Goal: Task Accomplishment & Management: Manage account settings

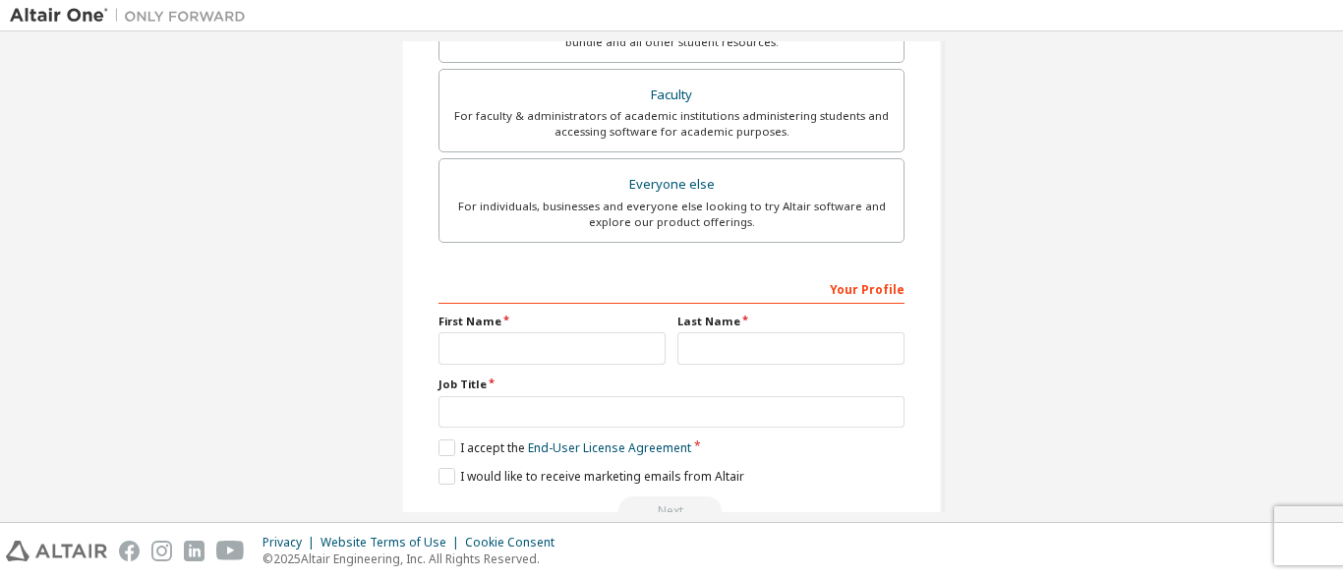
scroll to position [570, 0]
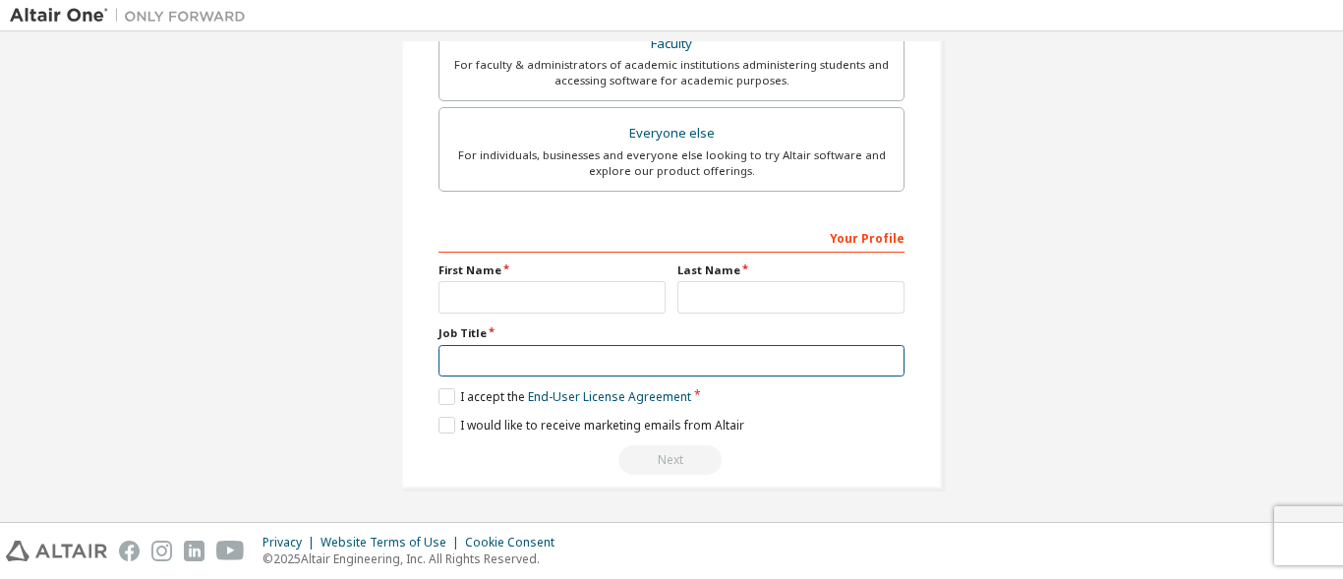
click at [731, 358] on input "text" at bounding box center [672, 361] width 466 height 32
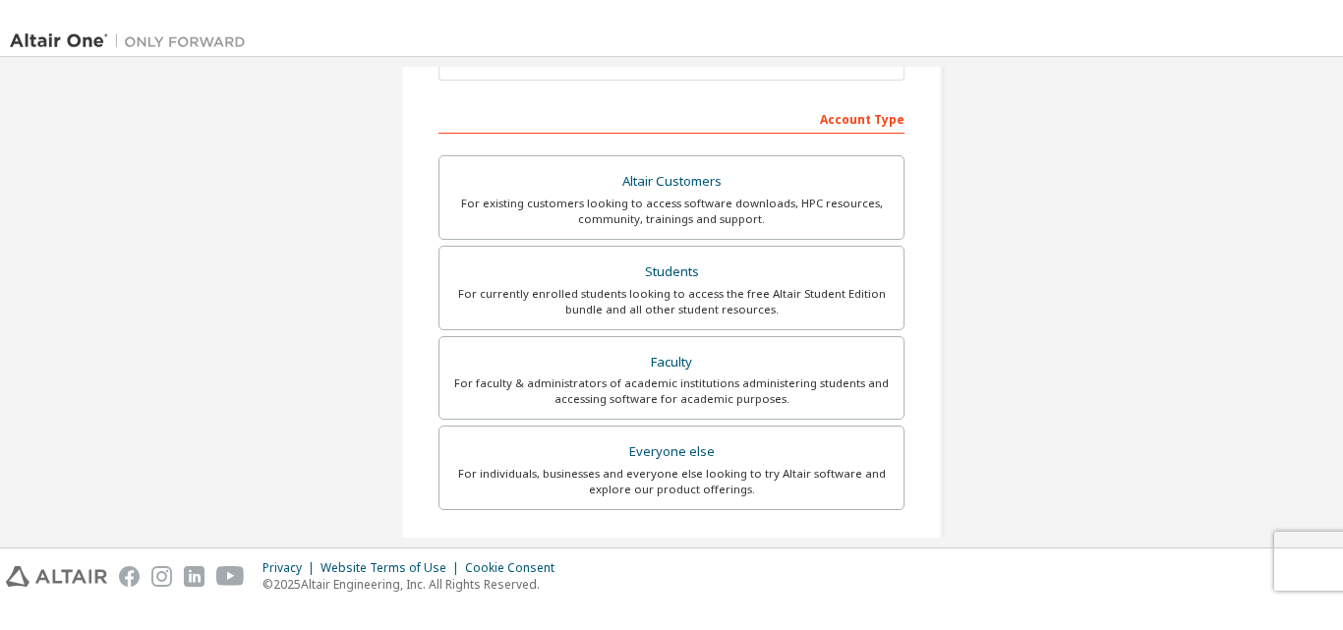
scroll to position [0, 0]
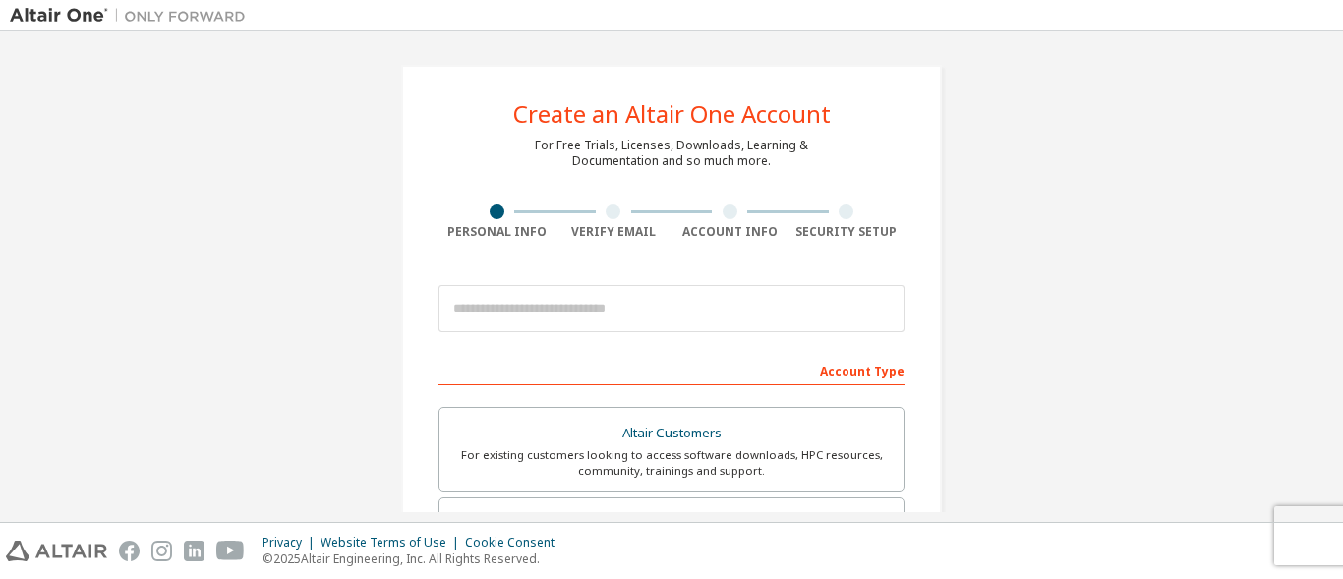
click at [610, 215] on div at bounding box center [613, 212] width 15 height 15
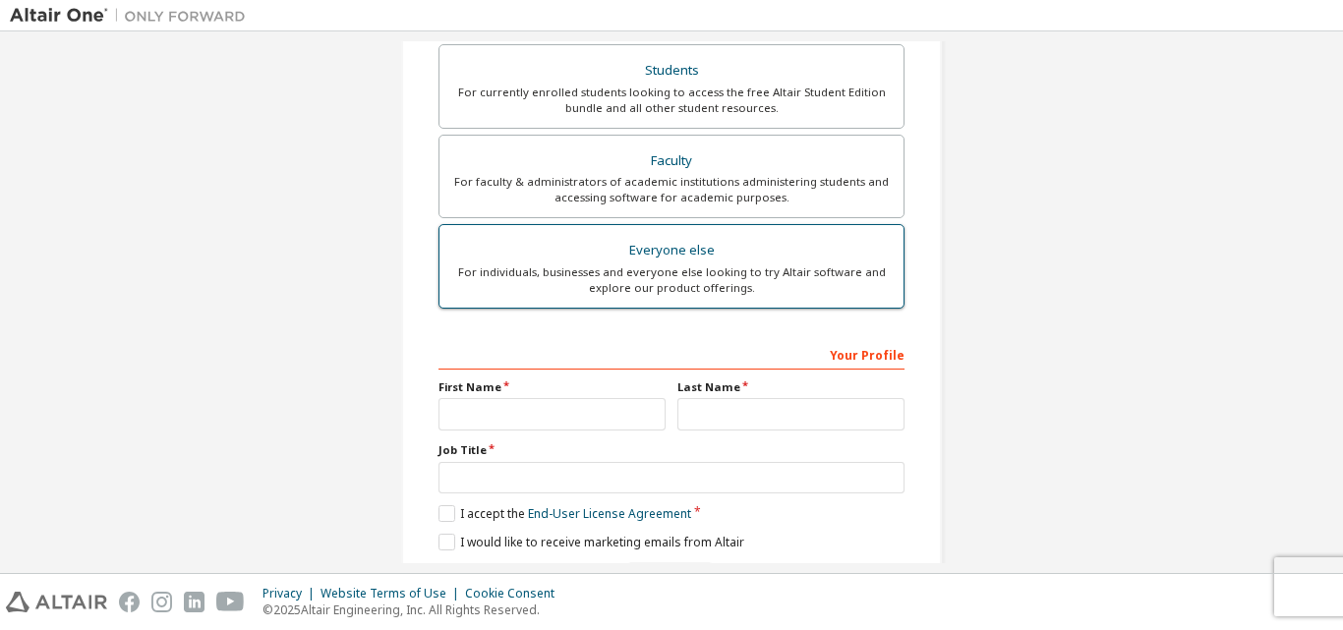
scroll to position [519, 0]
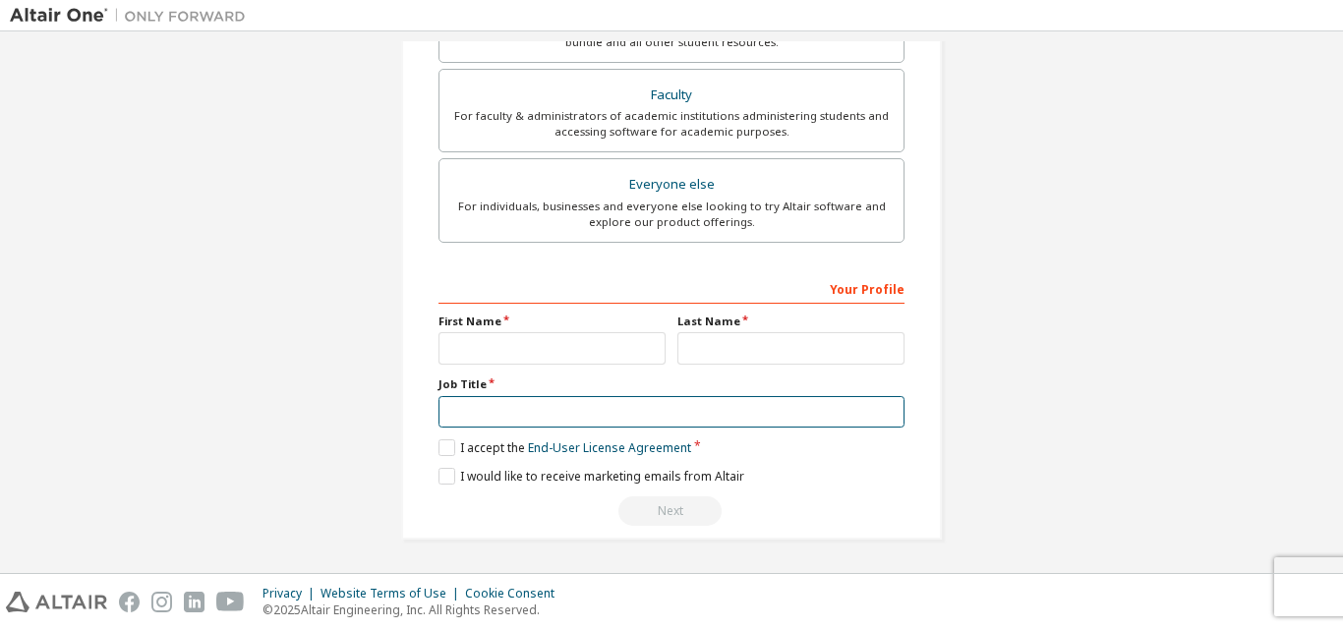
click at [554, 405] on input "text" at bounding box center [672, 412] width 466 height 32
click at [553, 407] on input "text" at bounding box center [672, 412] width 466 height 32
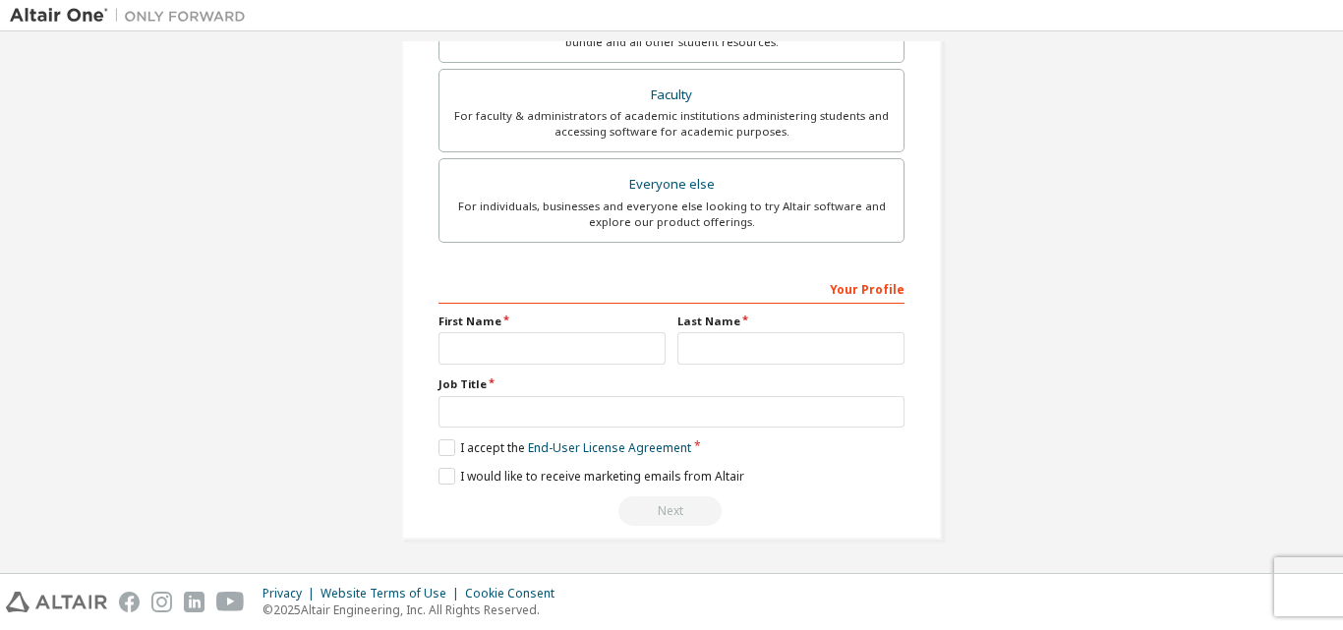
click at [492, 392] on label "Job Title" at bounding box center [672, 385] width 466 height 16
drag, startPoint x: 483, startPoint y: 385, endPoint x: 427, endPoint y: 382, distance: 56.2
click at [427, 382] on div "Create an Altair One Account For Free Trials, Licenses, Downloads, Learning & D…" at bounding box center [671, 43] width 541 height 994
click at [1004, 324] on div "Create an Altair One Account For Free Trials, Licenses, Downloads, Learning & D…" at bounding box center [672, 42] width 1324 height 1041
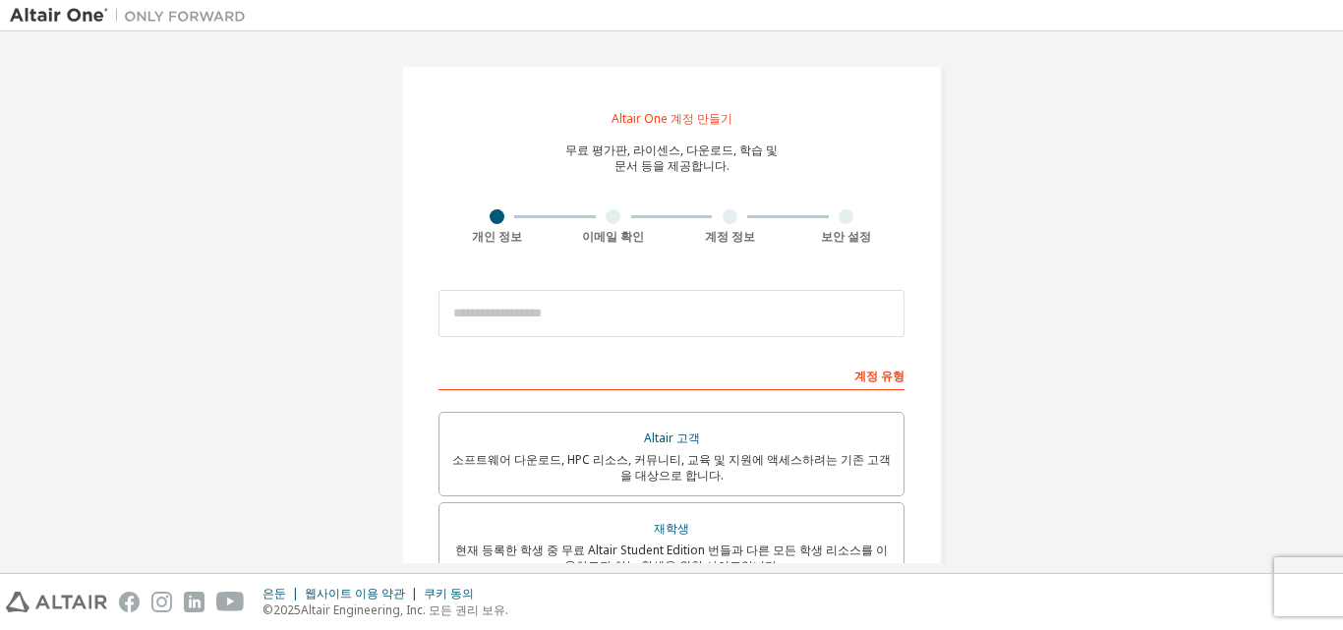
scroll to position [524, 0]
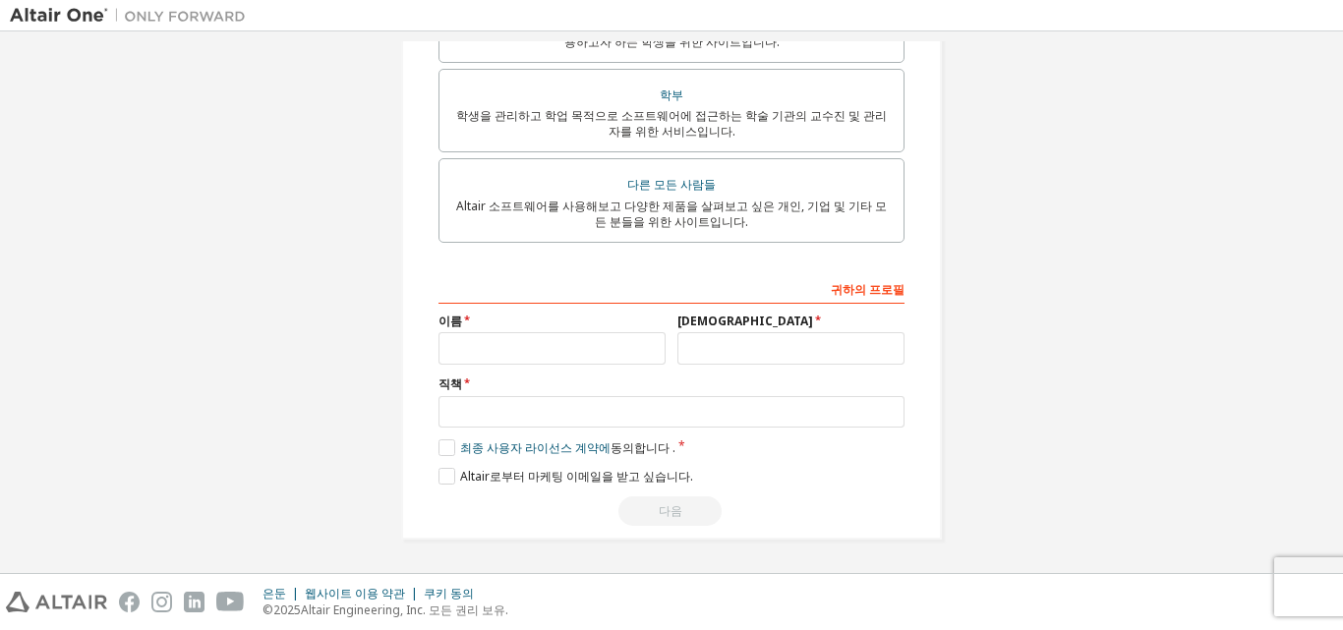
click at [1150, 193] on div "Altair One 계정 만들기 무료 평가판, 라이센스, 다운로드, 학습 및 문서 등을 제공합니다. 개인 정보 이메일 확인 계정 정보 보안 설…" at bounding box center [672, 40] width 1324 height 1046
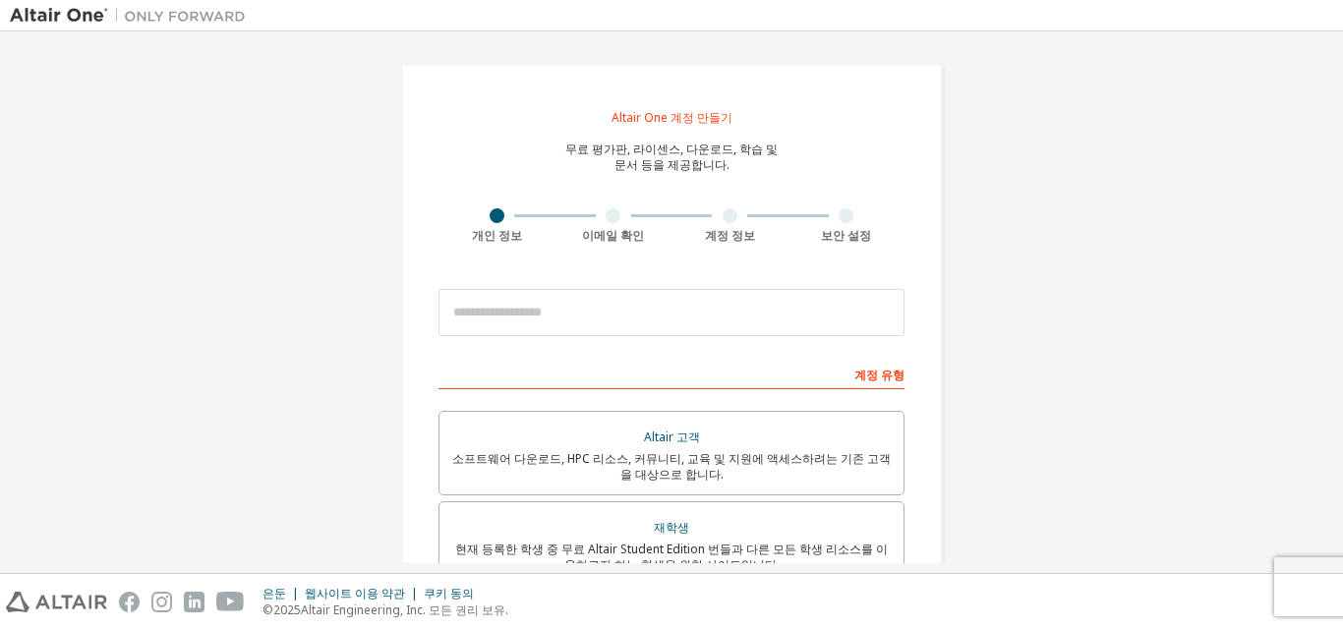
scroll to position [0, 0]
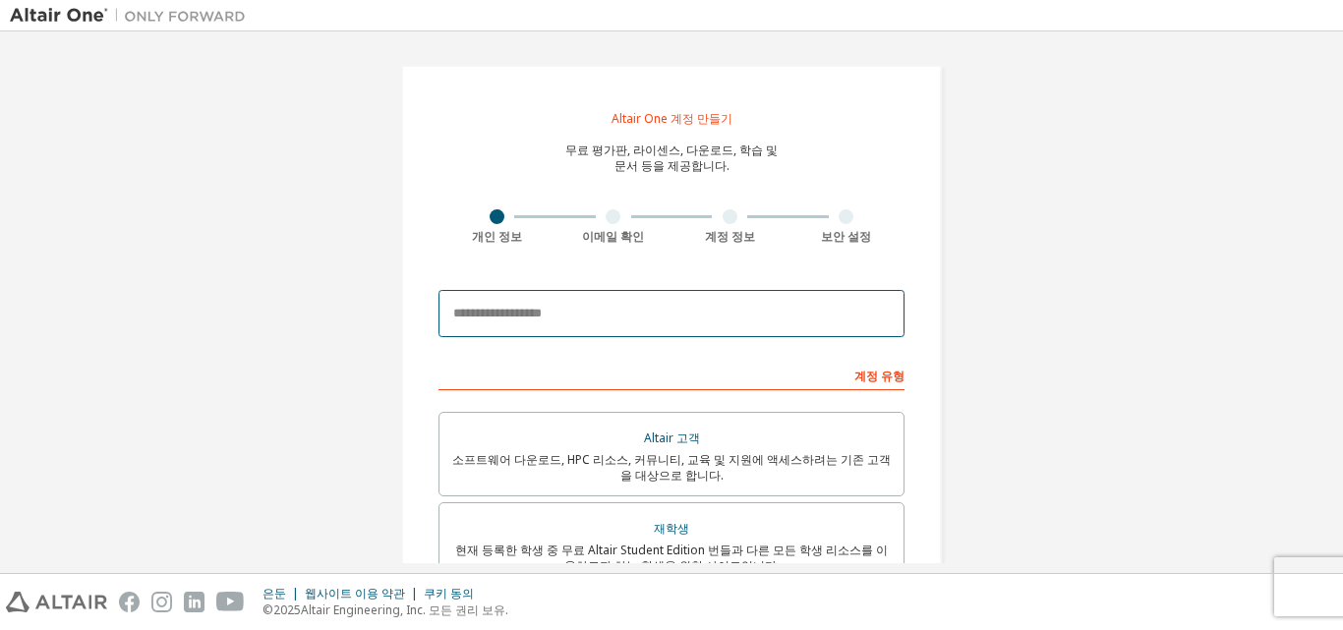
click at [682, 317] on input "email" at bounding box center [672, 313] width 466 height 47
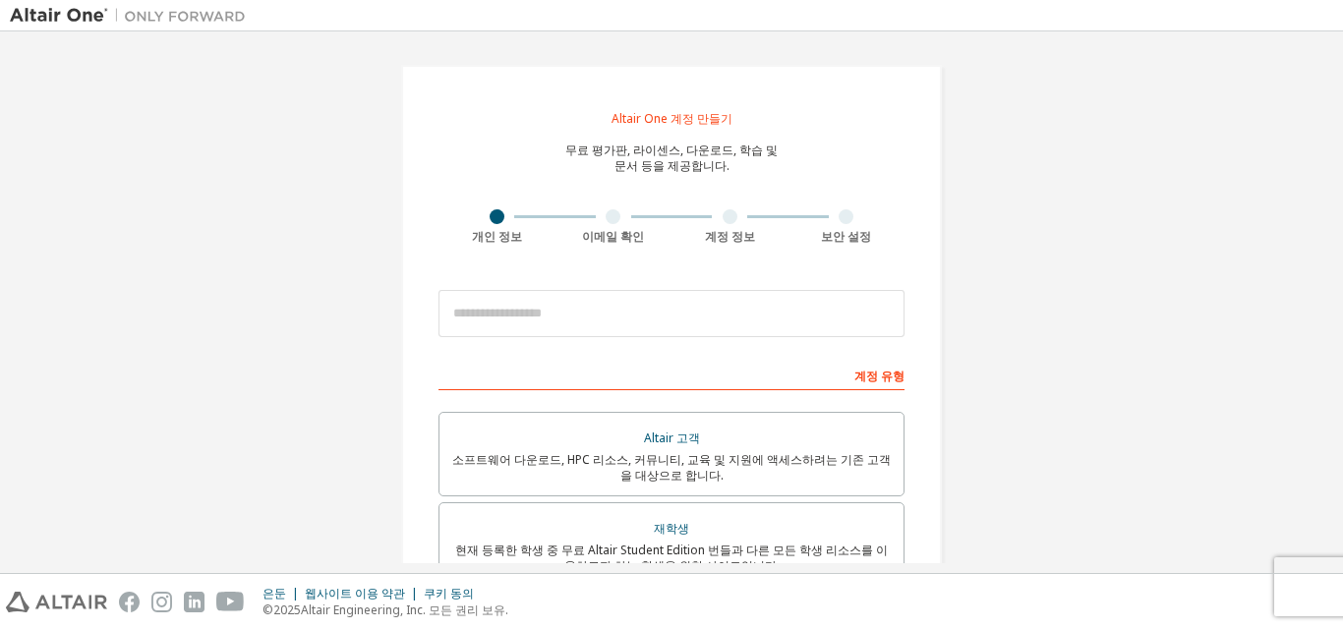
click at [978, 330] on div "Altair One 계정 만들기 무료 평가판, 라이센스, 다운로드, 학습 및 문서 등을 제공합니다. 개인 정보 이메일 확인 계정 정보 보안 설…" at bounding box center [672, 564] width 1324 height 1046
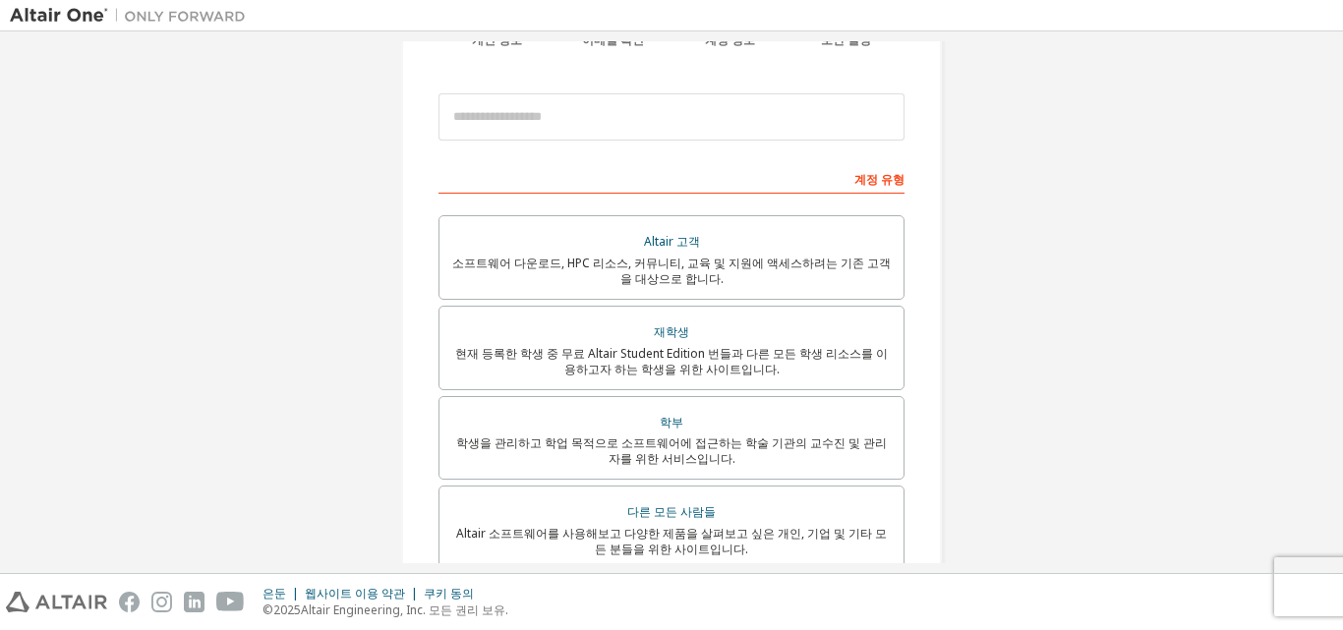
scroll to position [295, 0]
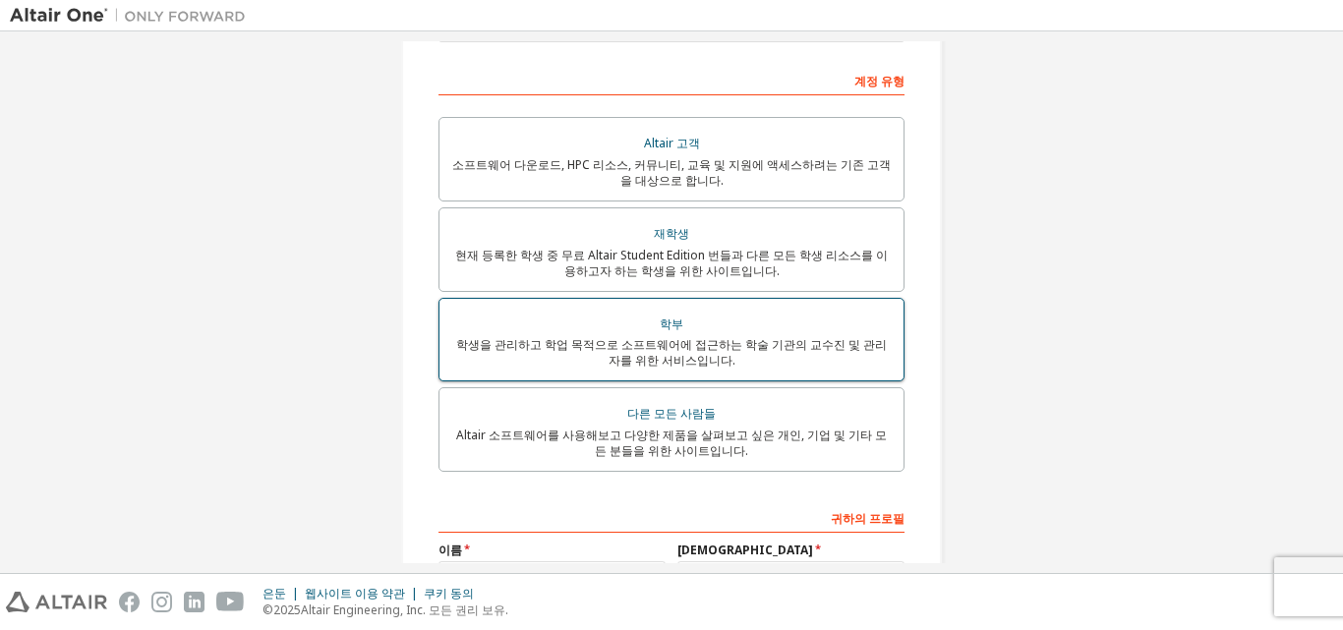
click at [822, 326] on div "학부" at bounding box center [671, 325] width 441 height 28
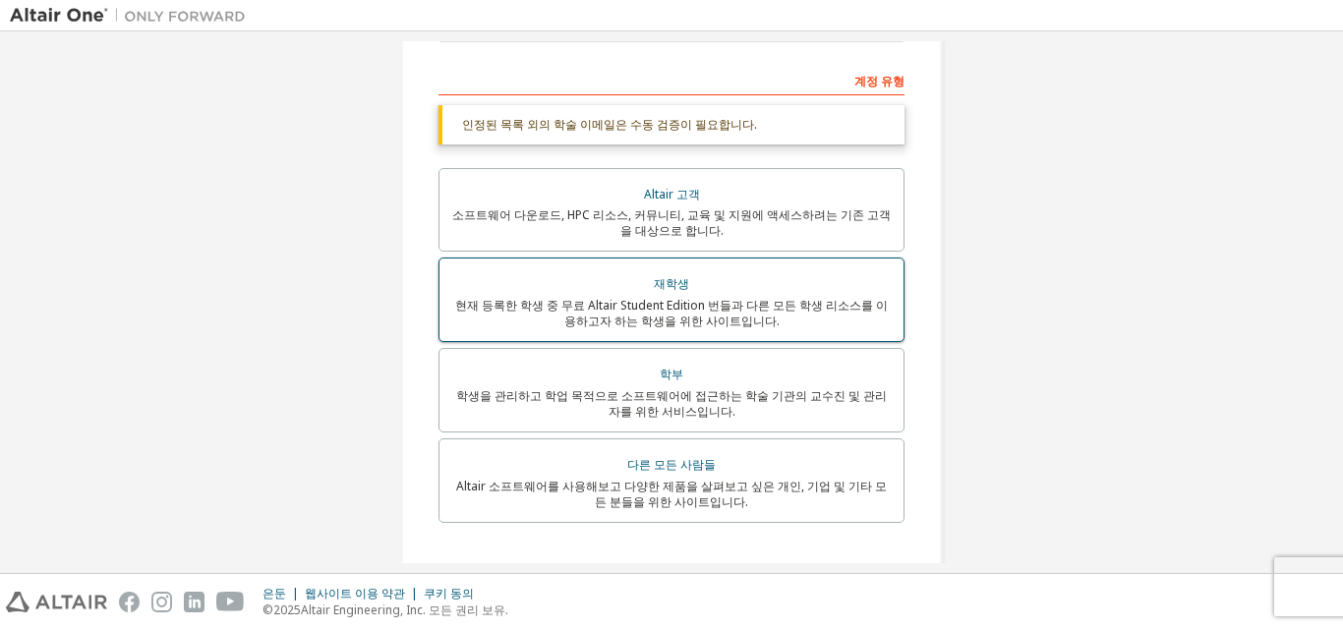
click at [845, 308] on font "현재 등록한 학생 중 무료 Altair Student Edition 번들과 다른 모든 학생 리소스를 이용하고자 하는 학생을 위한 사이트입니다." at bounding box center [671, 313] width 433 height 32
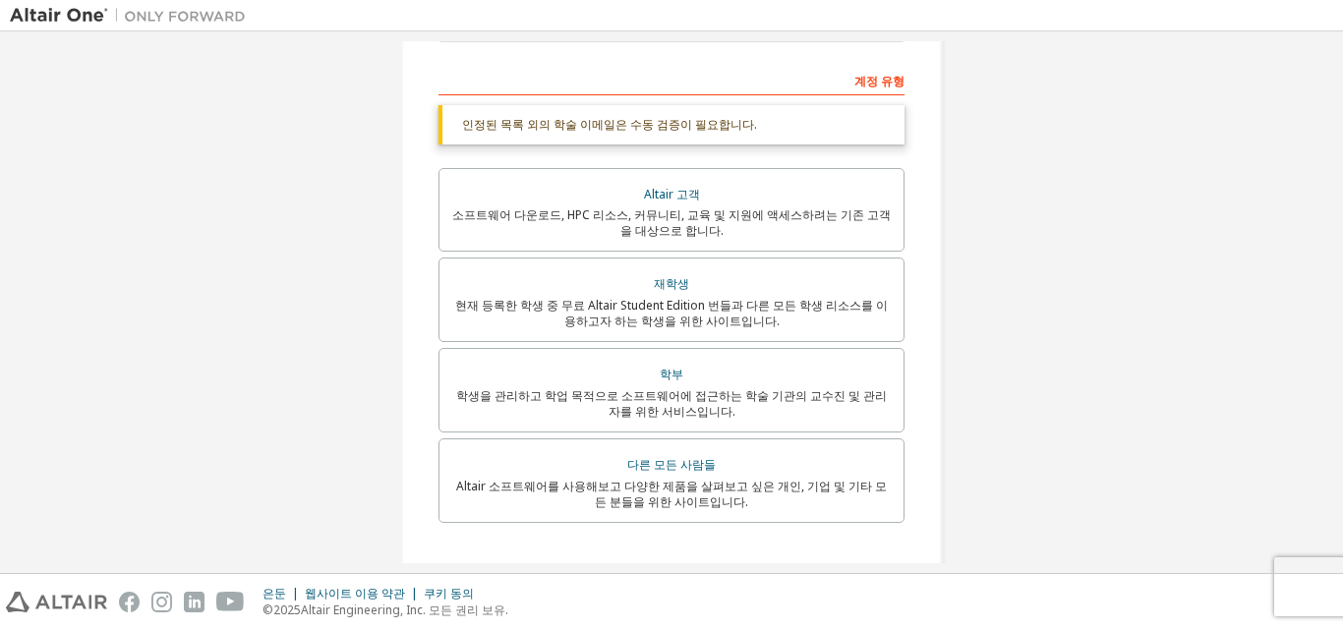
scroll to position [0, 0]
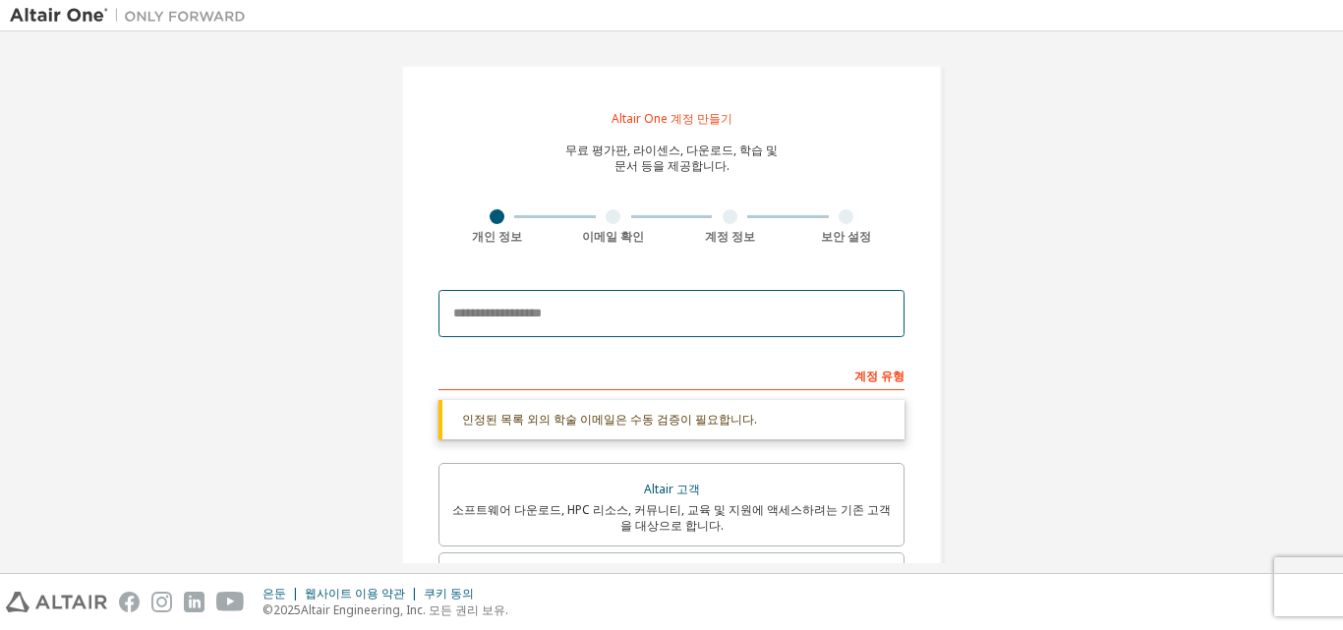
click at [814, 297] on input "email" at bounding box center [672, 313] width 466 height 47
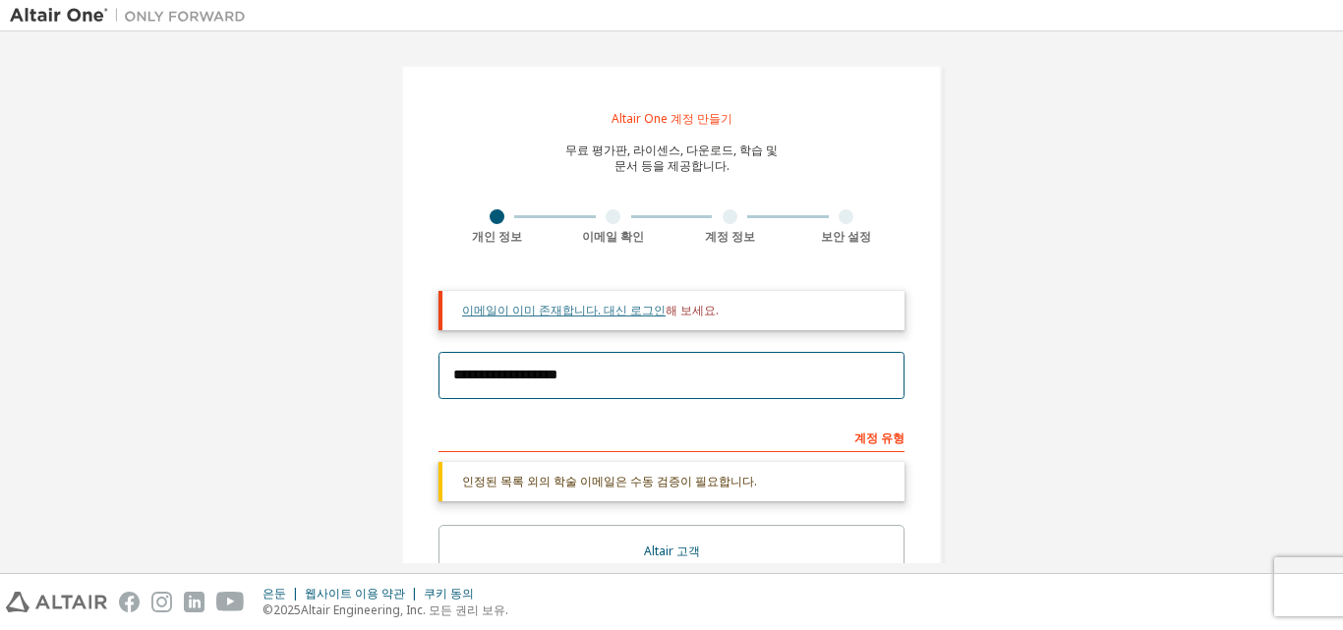
type input "**********"
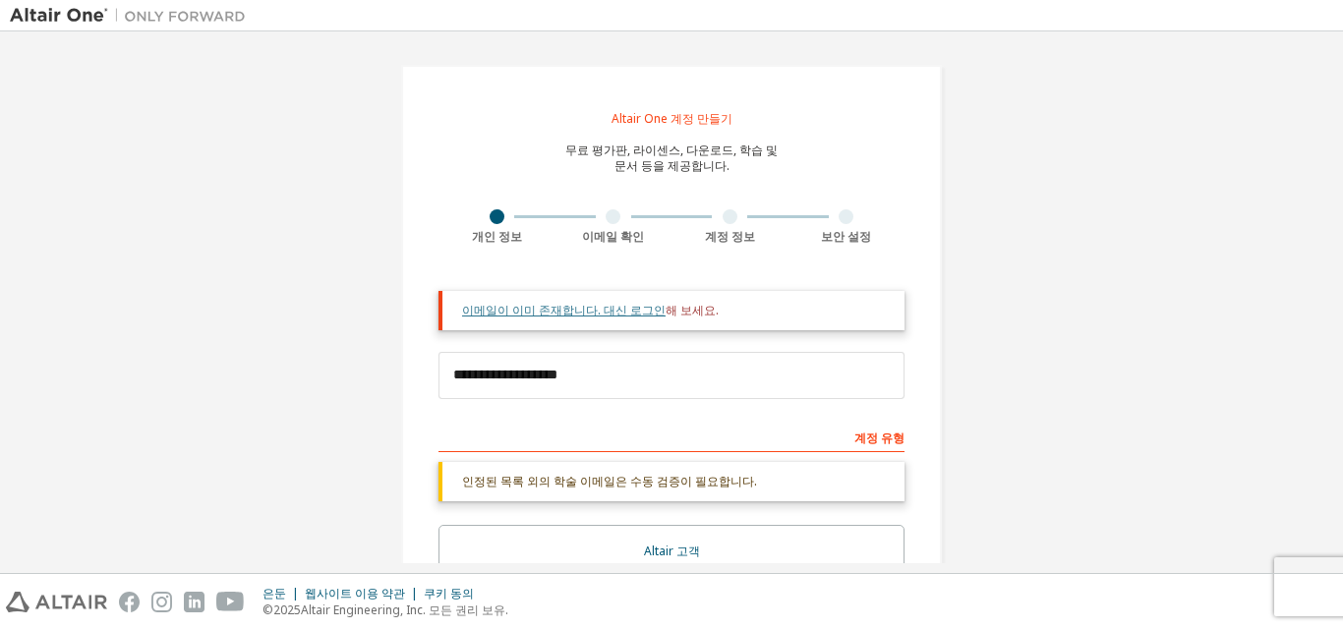
click at [645, 312] on font "이메일이 이미 존재합니다. 대신 로그인" at bounding box center [564, 310] width 204 height 17
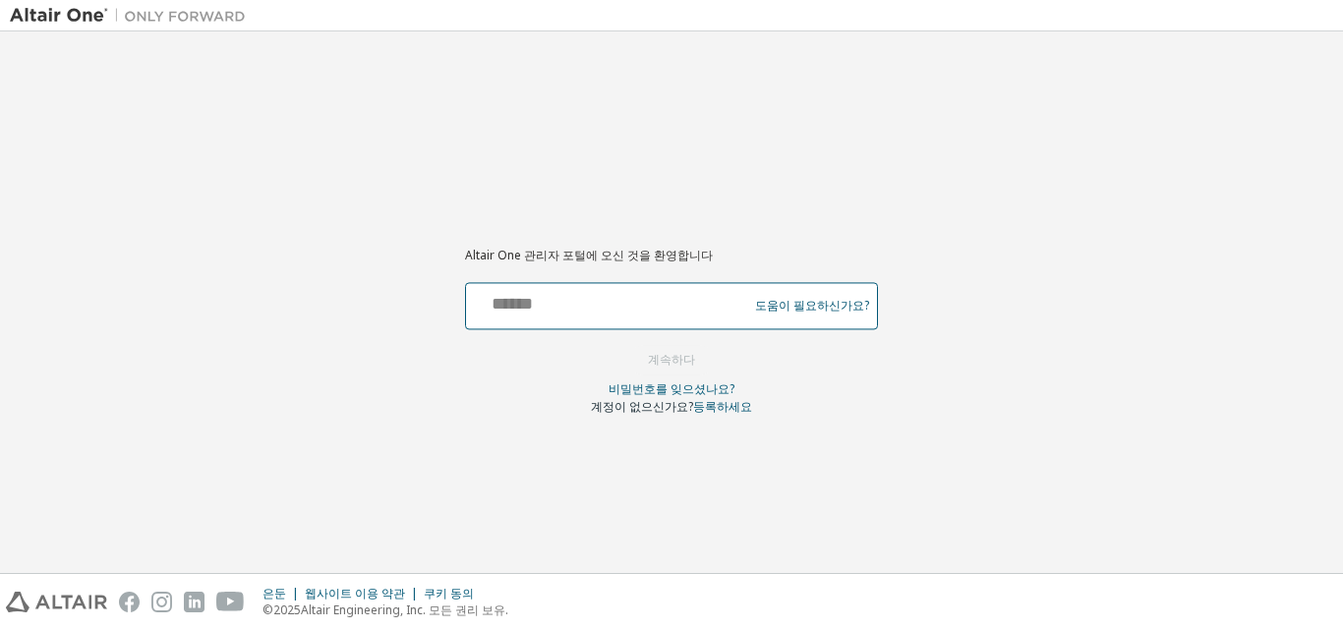
click at [685, 300] on input "text" at bounding box center [609, 301] width 271 height 29
type input "**********"
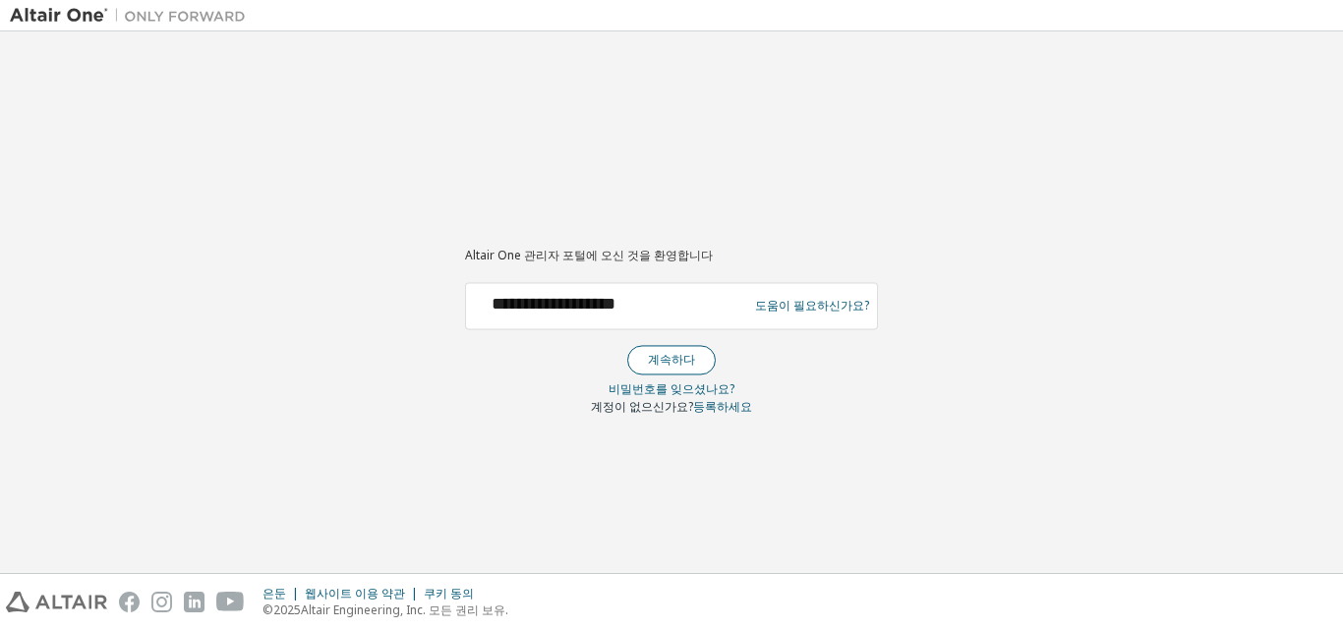
click at [672, 361] on font "계속하다" at bounding box center [671, 359] width 47 height 17
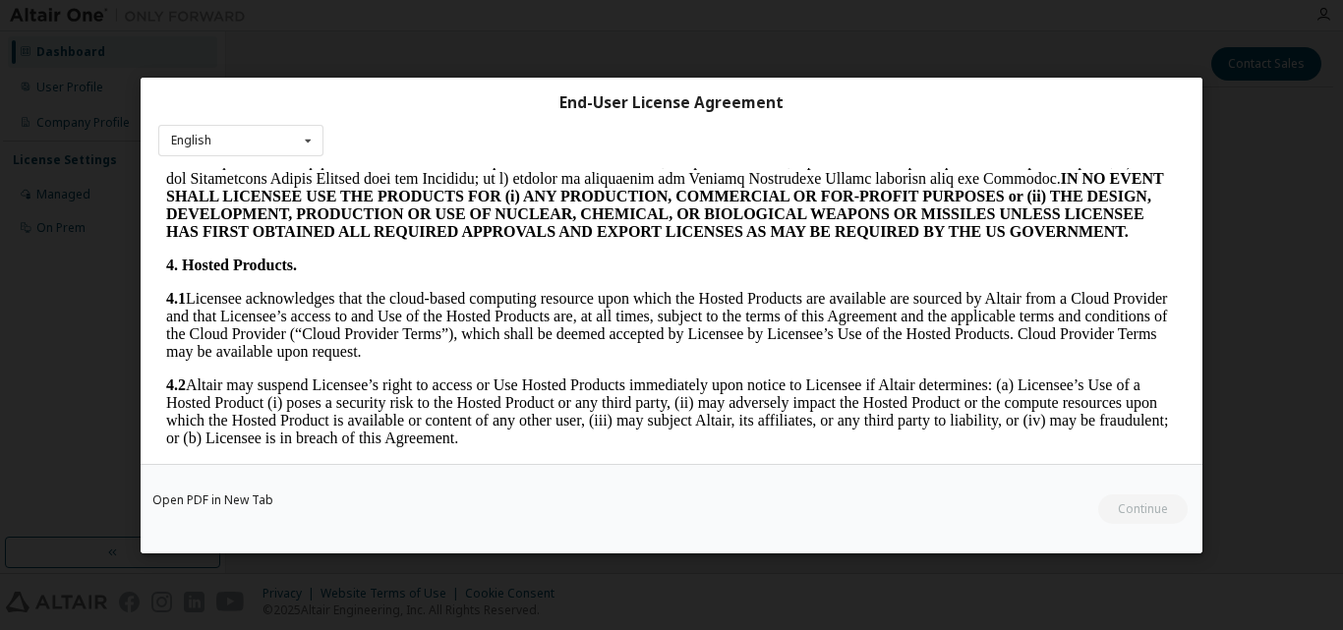
scroll to position [4062, 0]
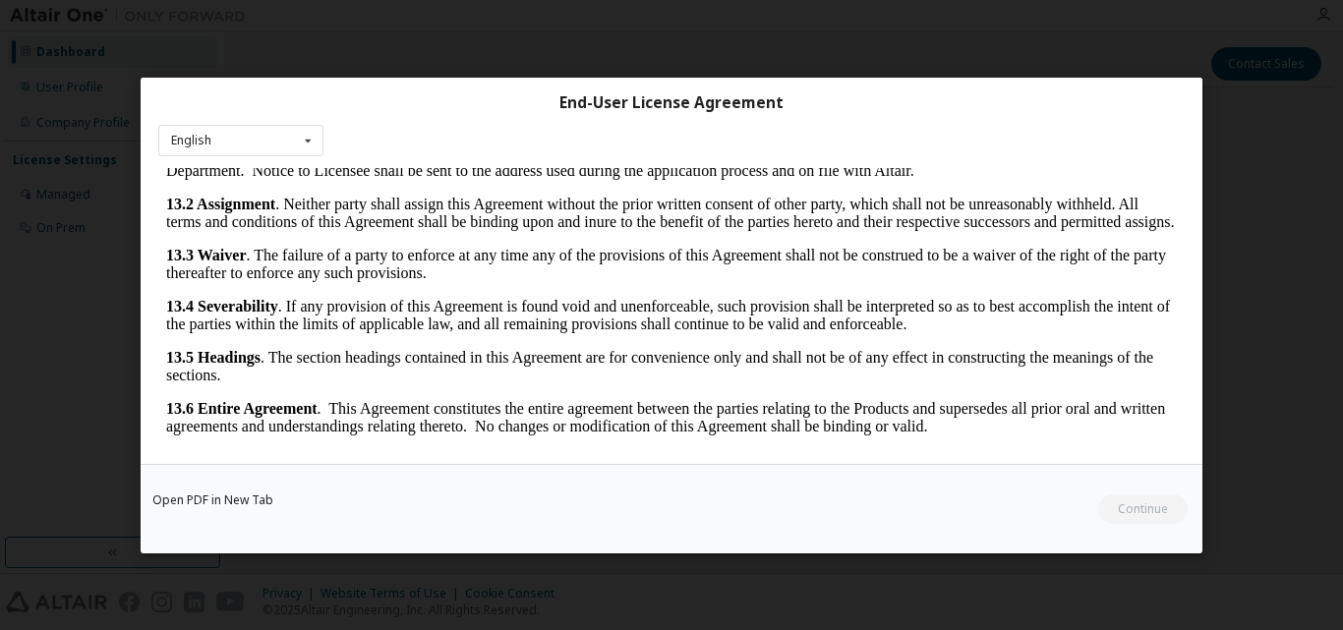
drag, startPoint x: 1168, startPoint y: 274, endPoint x: 1218, endPoint y: 656, distance: 384.8
click at [88, 95] on div "Open PDF in New Tab Continue" at bounding box center [48, 87] width 80 height 17
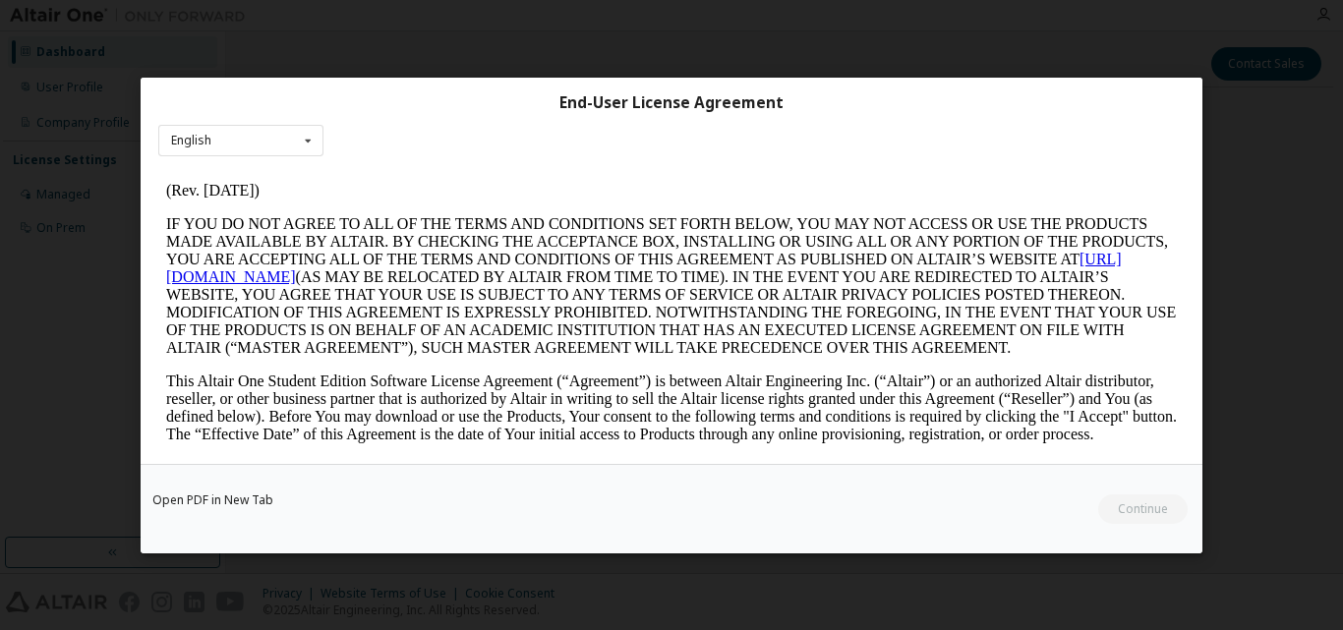
scroll to position [0, 0]
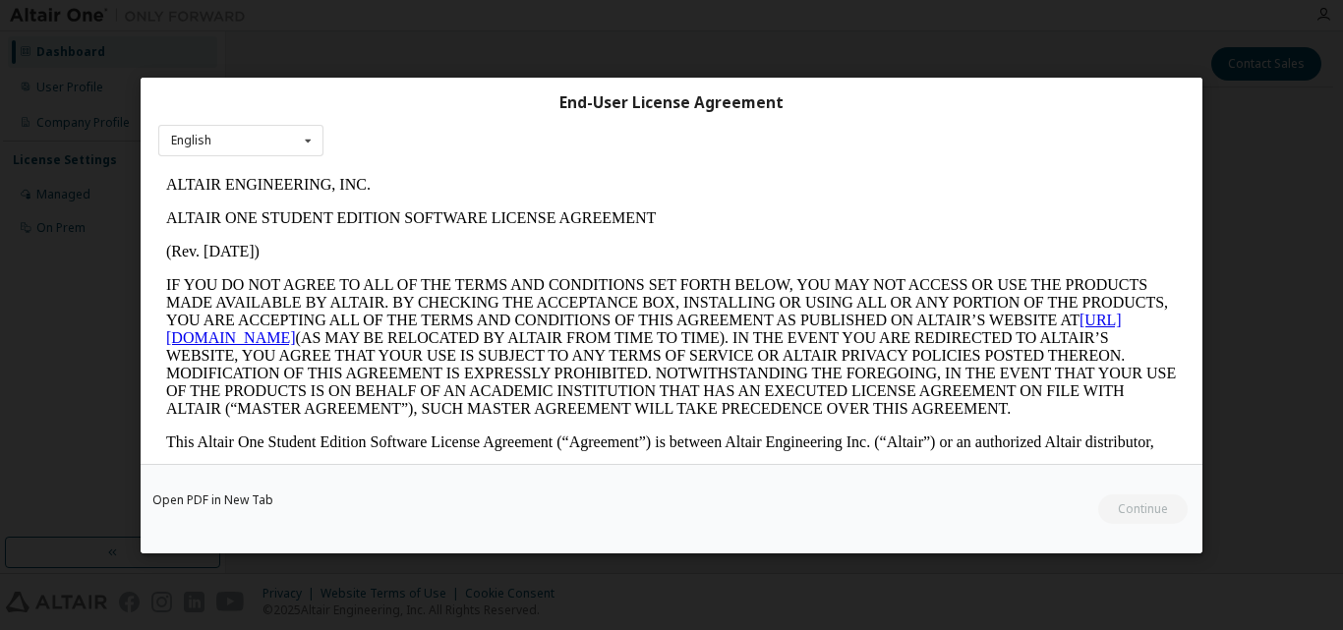
click at [60, 310] on div "End-User License Agreement English English I accept the End-User License Agreem…" at bounding box center [671, 315] width 1343 height 630
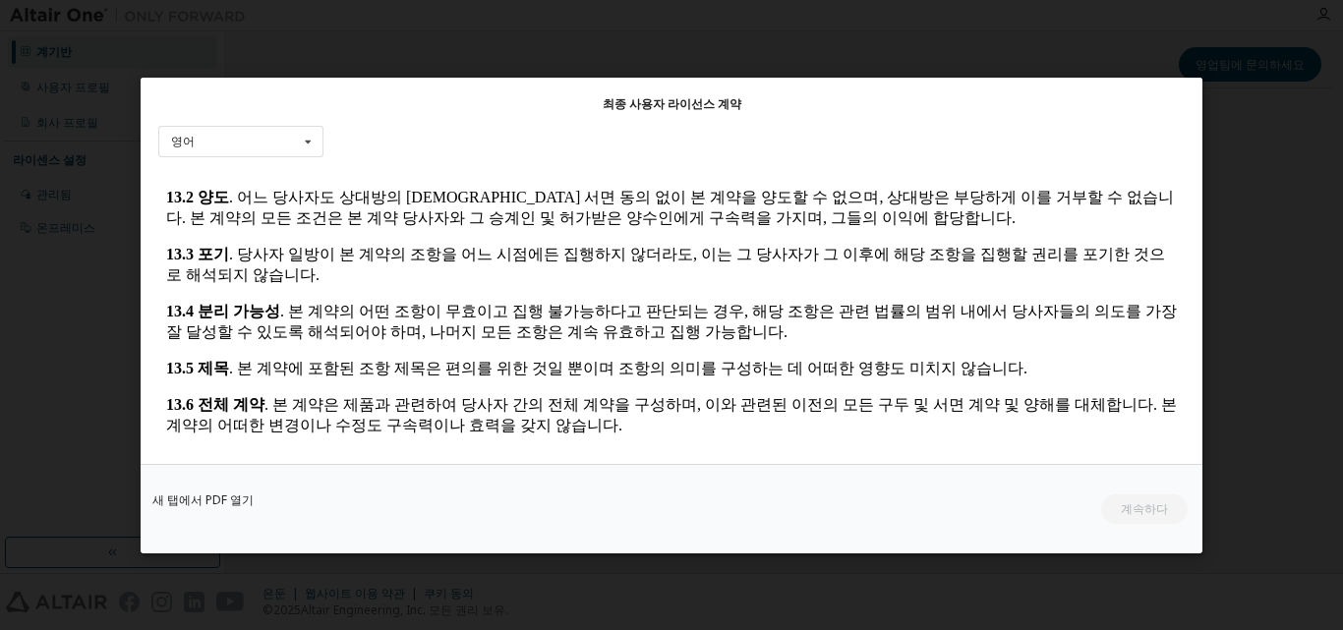
scroll to position [3442, 0]
click at [71, 93] on div "새 탭에서 PDF 열기 계속하다" at bounding box center [39, 85] width 63 height 17
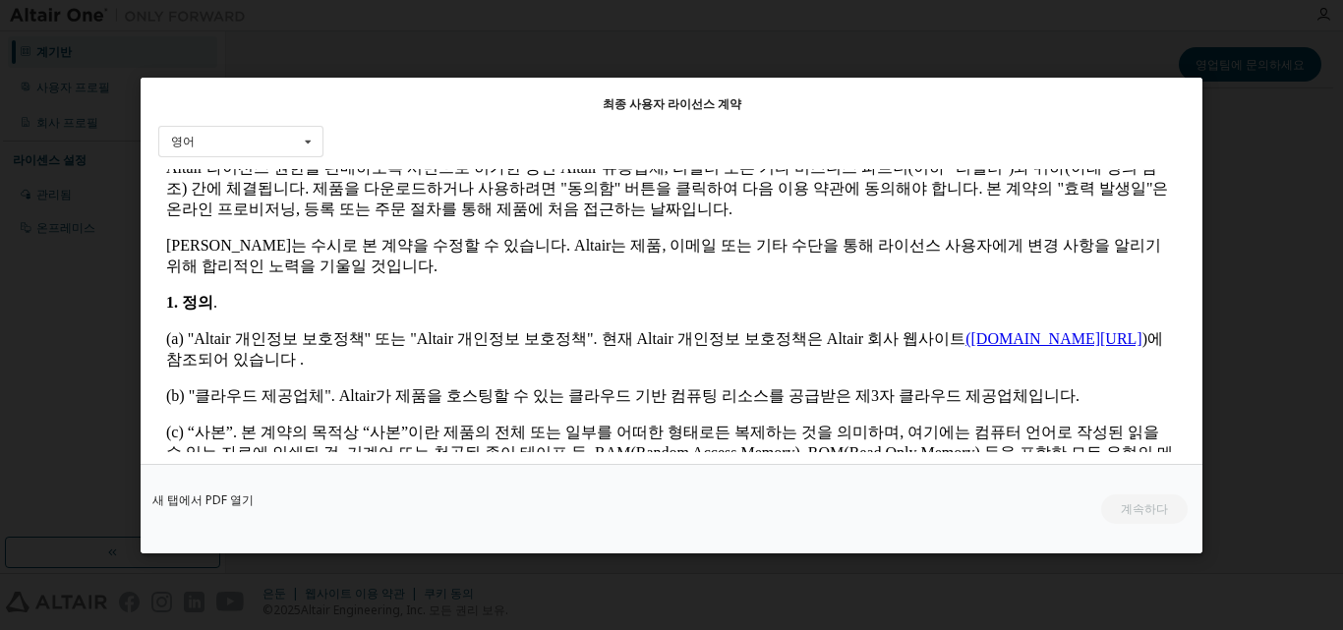
scroll to position [296, 0]
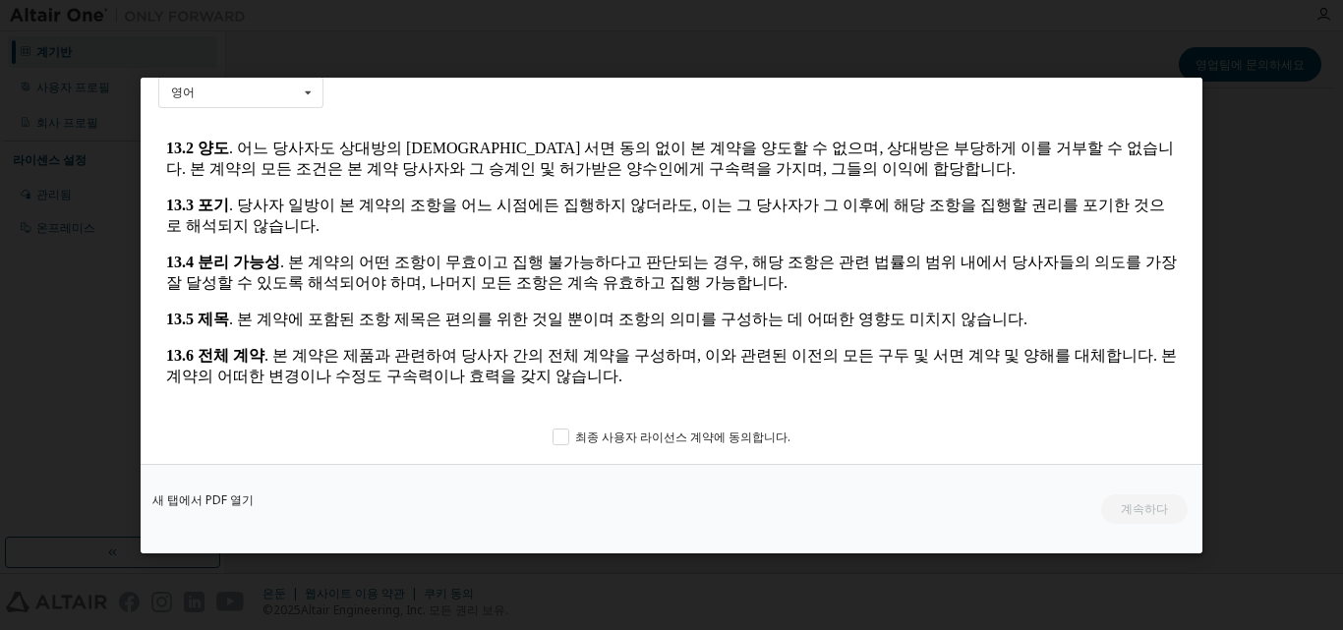
scroll to position [69, 0]
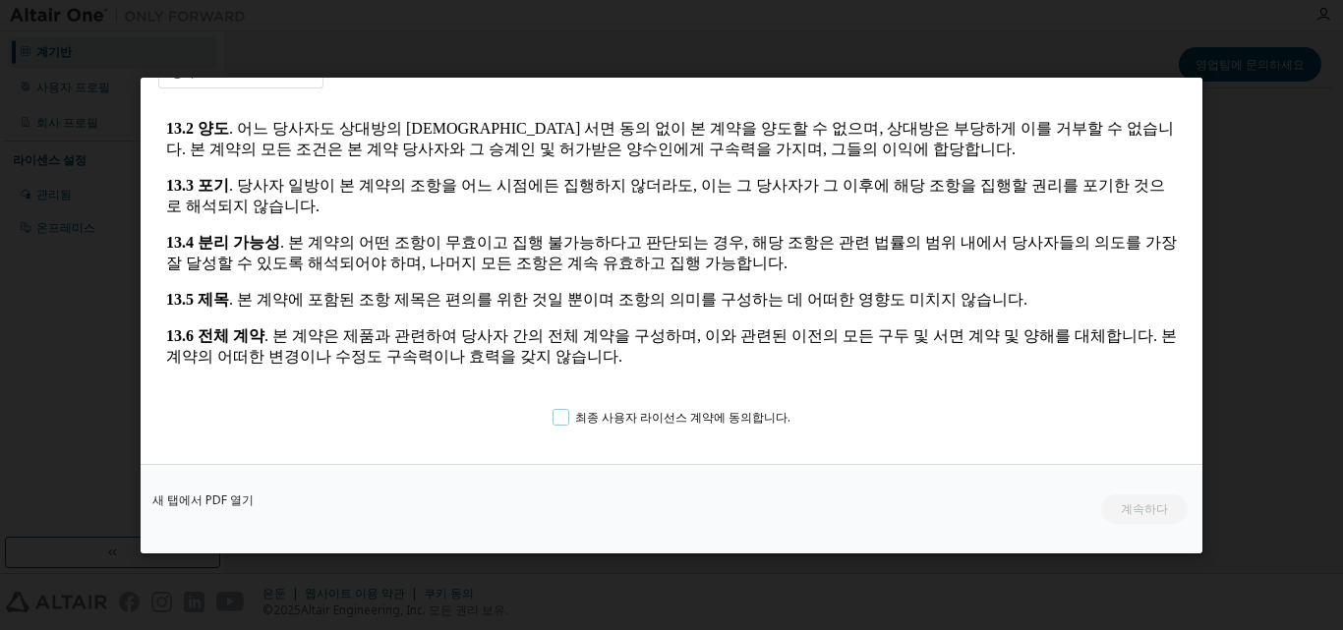
click at [555, 420] on label "최종 사용자 라이선스 계약에 동의합니다." at bounding box center [671, 416] width 237 height 17
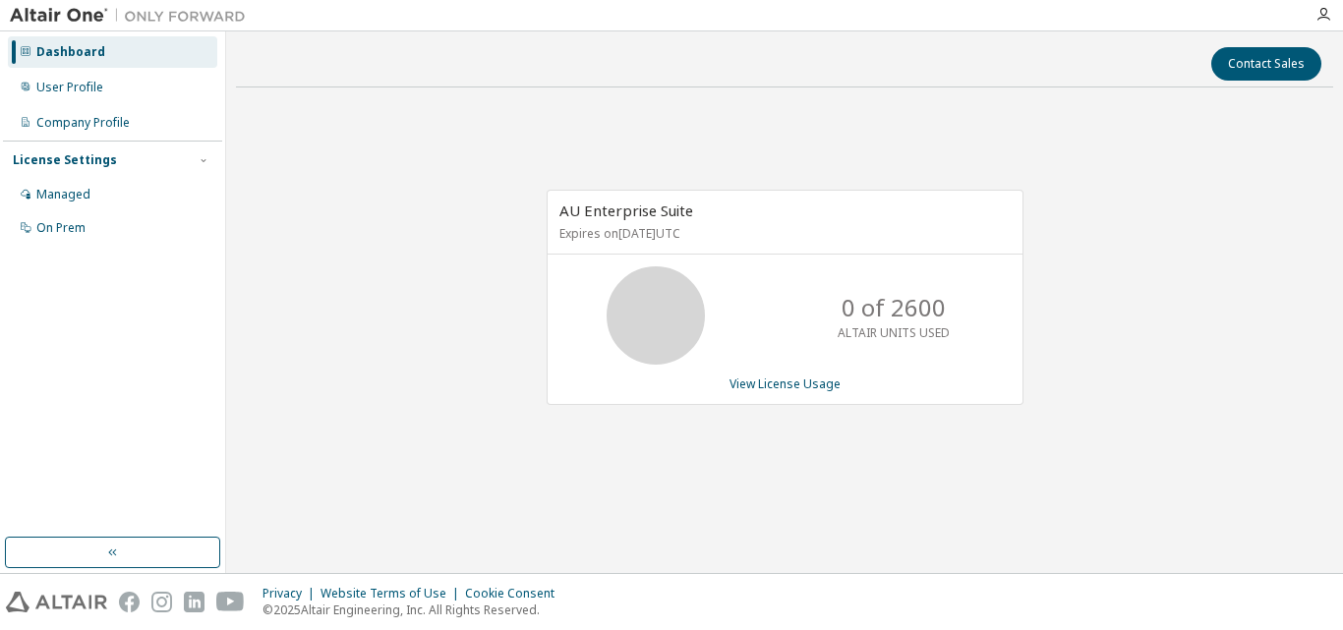
click at [1138, 282] on div "AU Enterprise Suite Expires on August 13, 2026 UTC 0 of 2600 ALTAIR UNITS USED …" at bounding box center [784, 308] width 1097 height 410
click at [64, 592] on img at bounding box center [56, 602] width 101 height 21
